Goal: Task Accomplishment & Management: Use online tool/utility

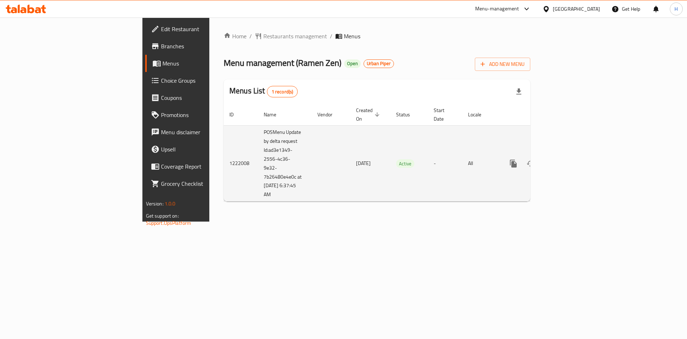
click at [569, 159] on icon "enhanced table" at bounding box center [564, 163] width 9 height 9
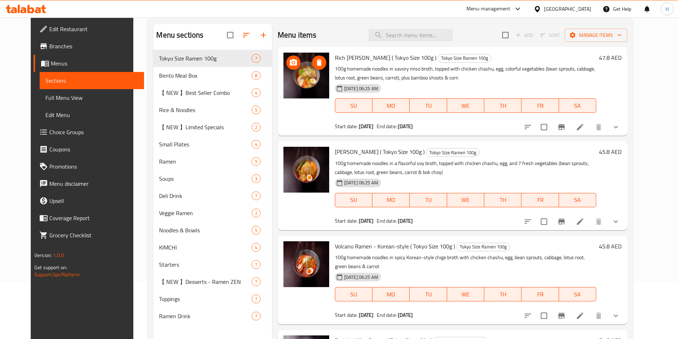
scroll to position [54, 0]
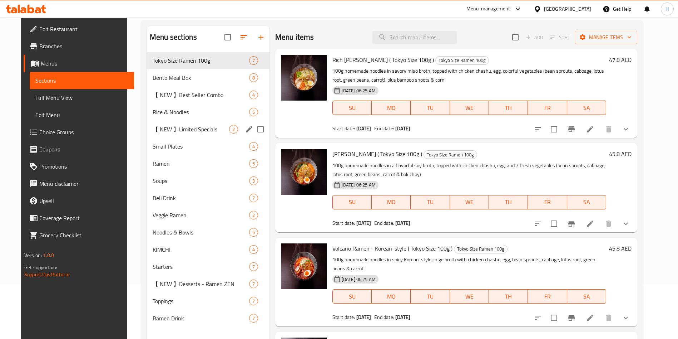
click at [187, 127] on span "【 NEW 】Limited Specials" at bounding box center [191, 129] width 77 height 9
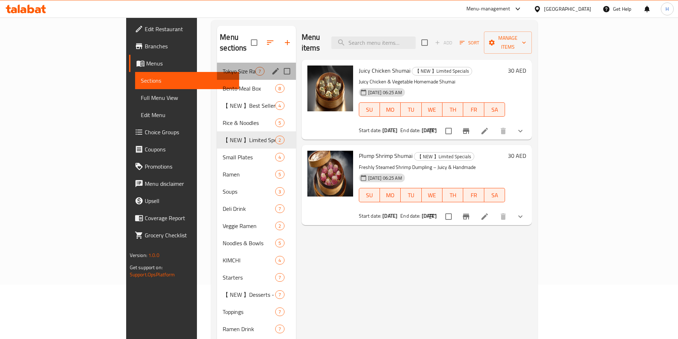
click at [217, 65] on div "Tokyo Size Ramen 100g 7" at bounding box center [256, 71] width 79 height 17
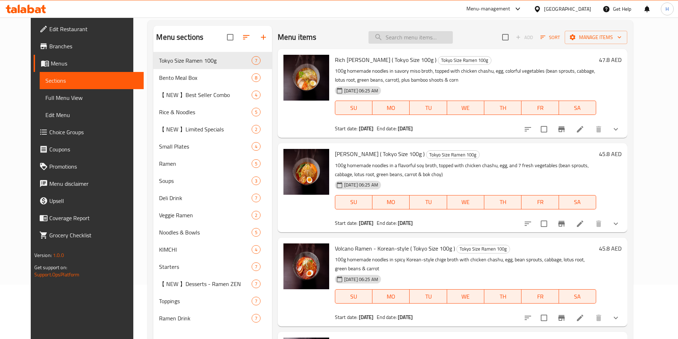
click at [416, 37] on input "search" at bounding box center [411, 37] width 84 height 13
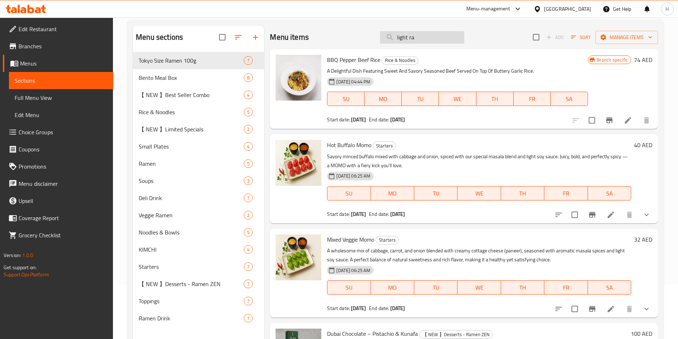
type input "light ram"
